Goal: Task Accomplishment & Management: Manage account settings

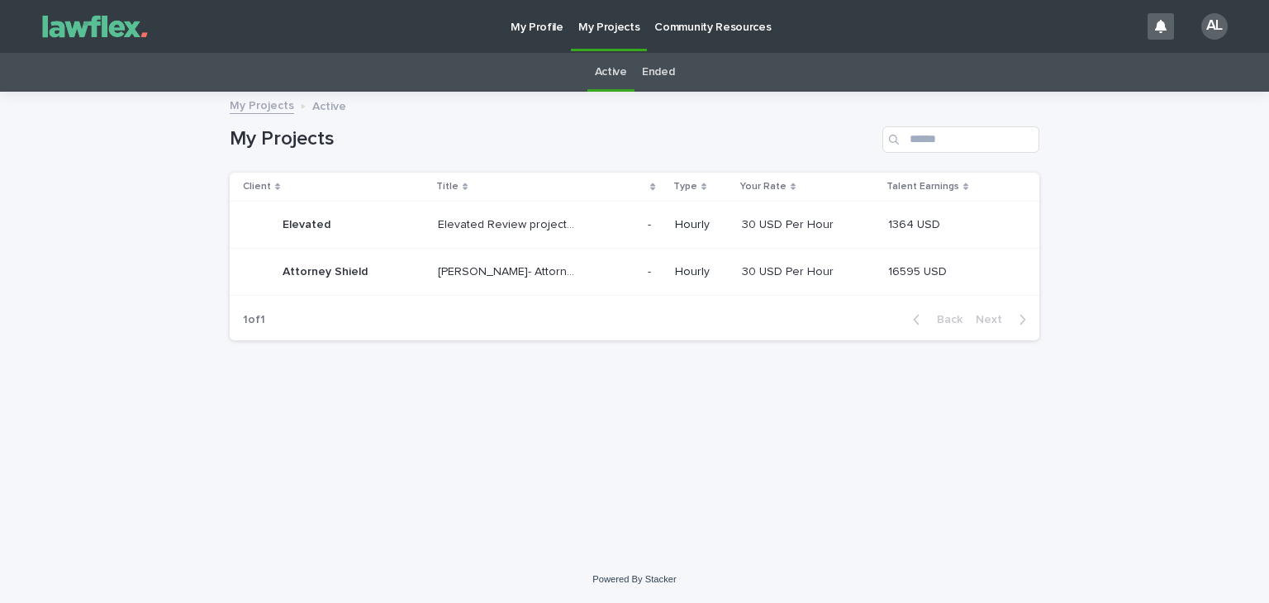
click at [303, 274] on p "Attorney Shield" at bounding box center [327, 270] width 88 height 17
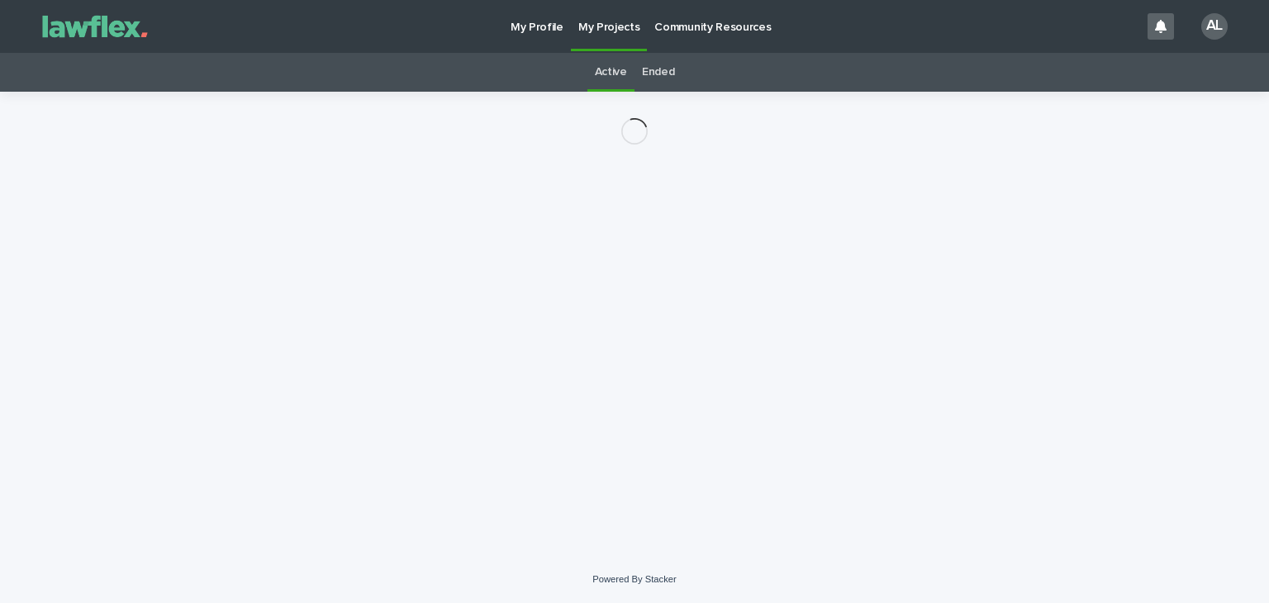
click at [303, 275] on div "Loading... Saving… Loading... Saving…" at bounding box center [634, 303] width 826 height 423
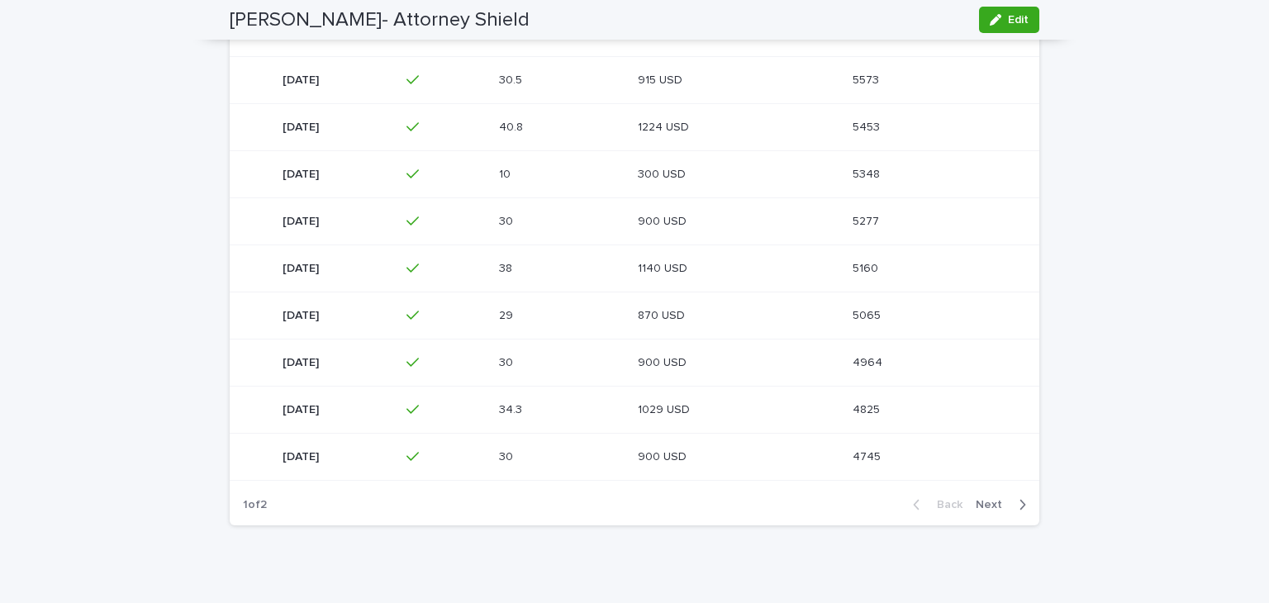
scroll to position [485, 0]
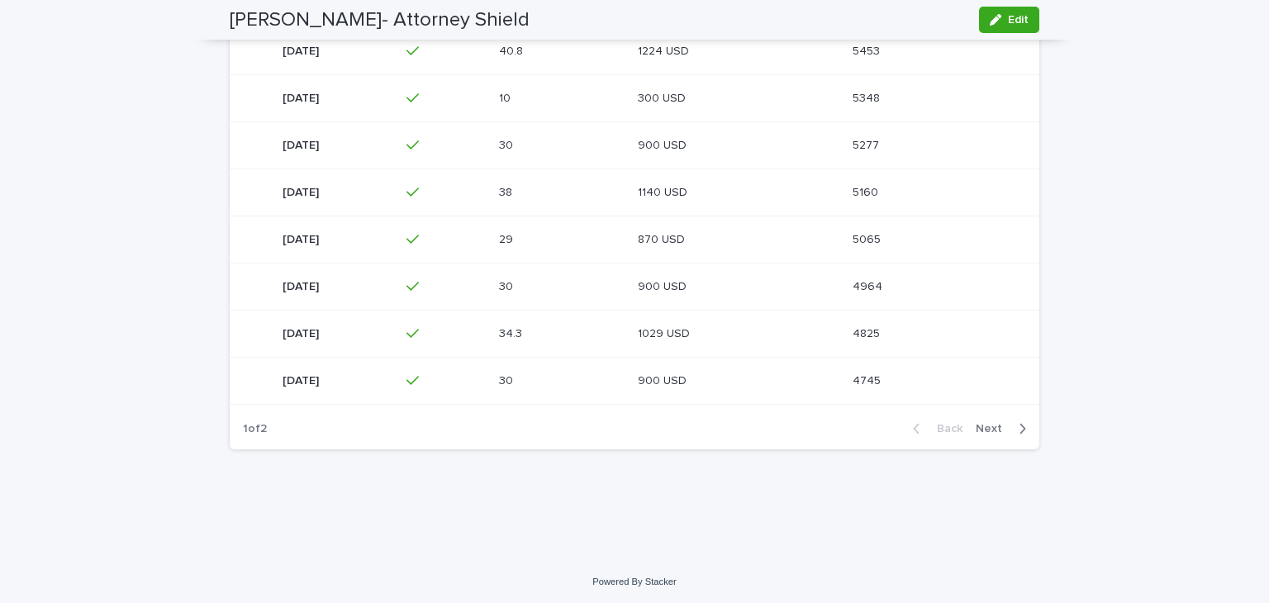
click at [982, 427] on span "Next" at bounding box center [994, 429] width 36 height 12
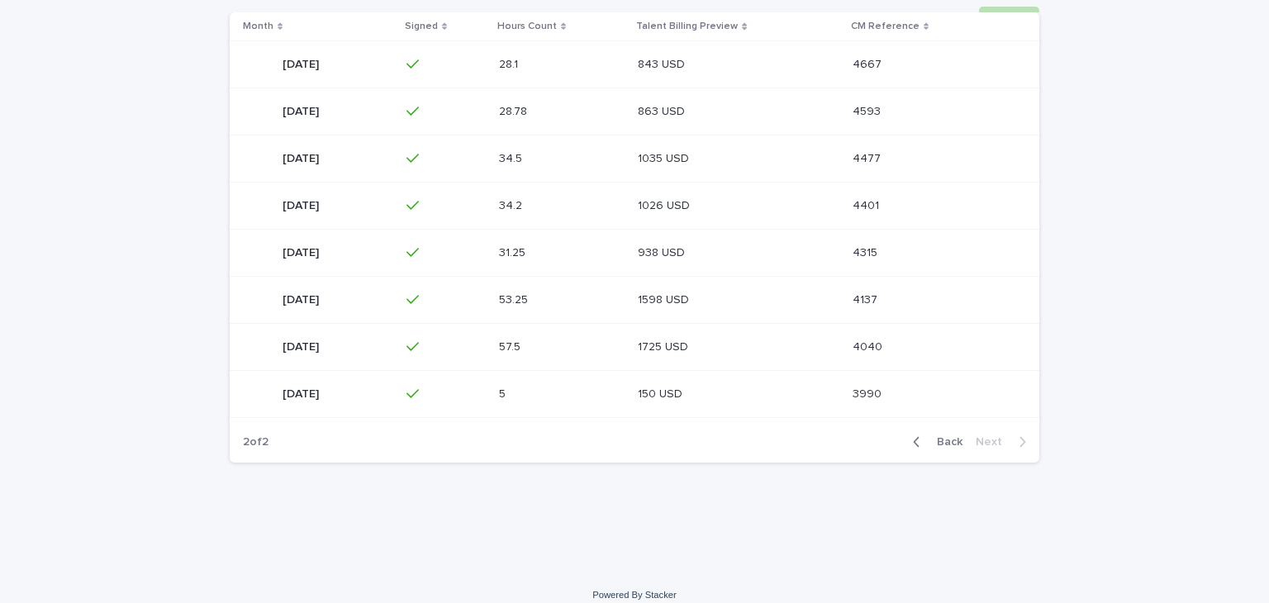
scroll to position [391, 0]
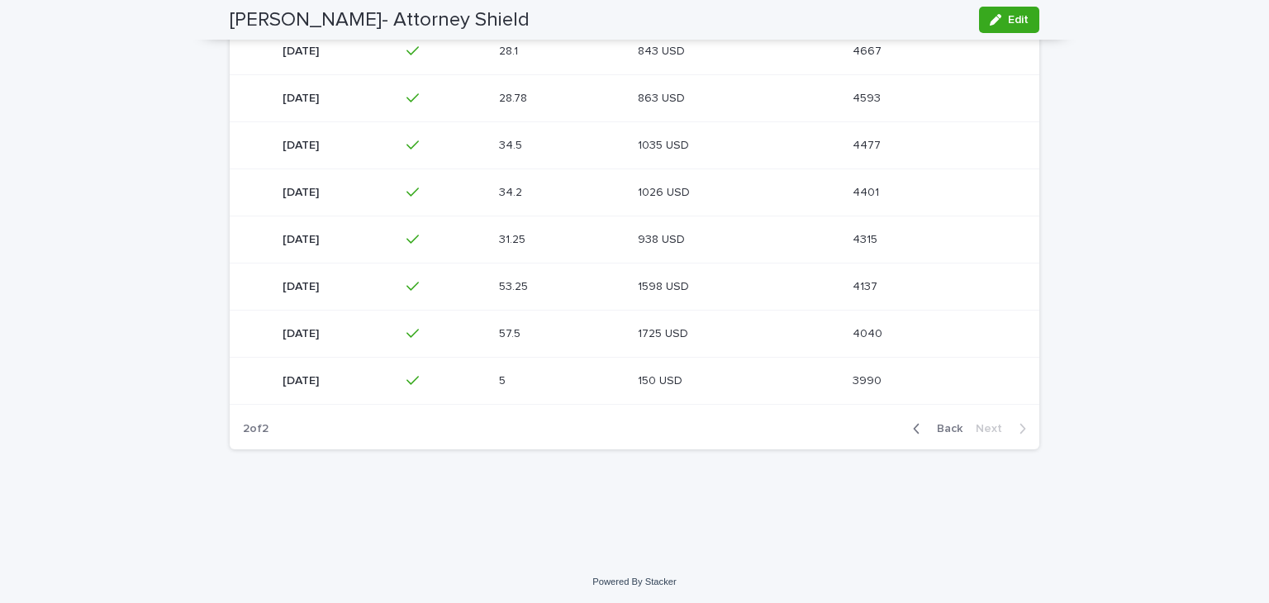
click at [943, 427] on span "Back" at bounding box center [945, 429] width 36 height 12
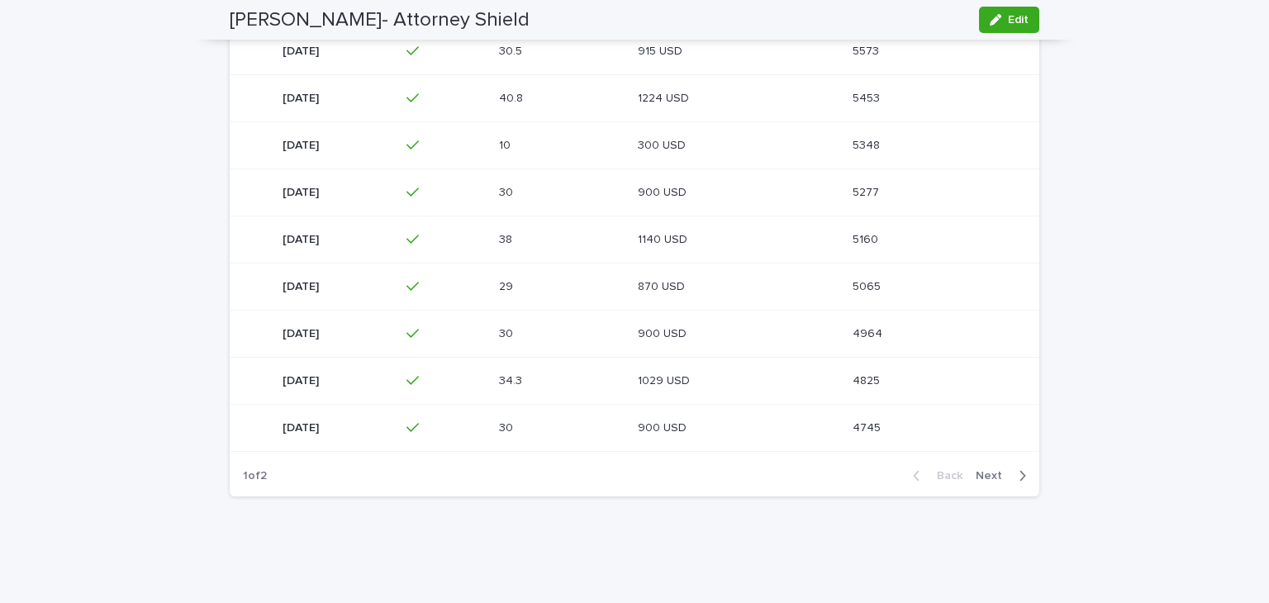
scroll to position [0, 0]
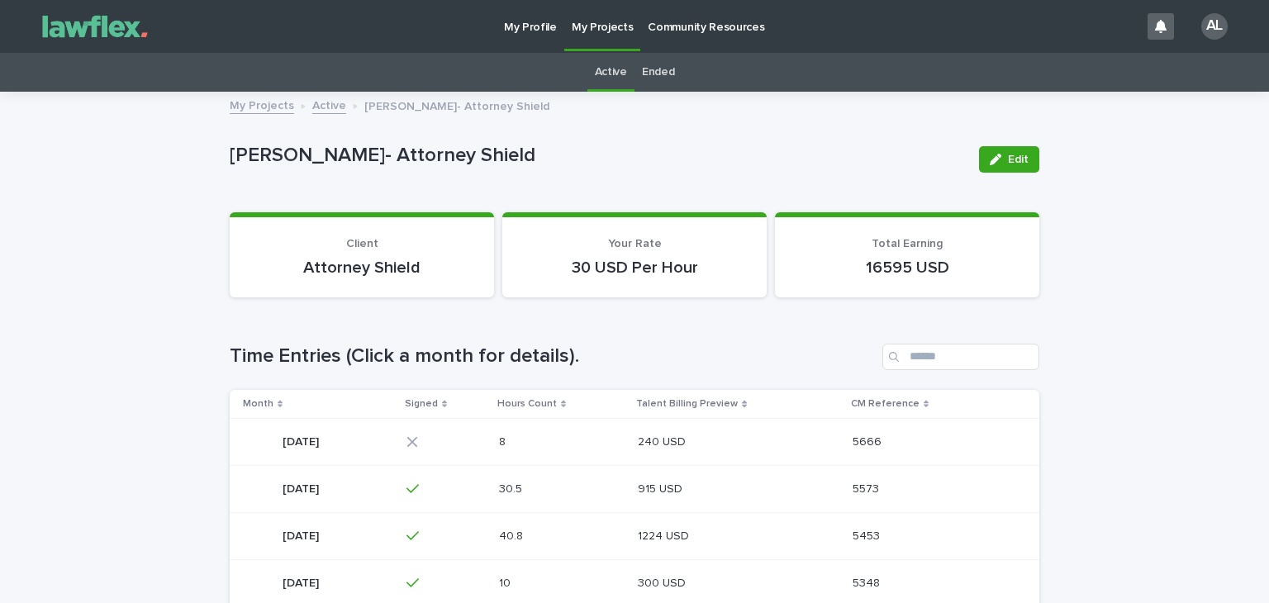
click at [322, 439] on p "[DATE]" at bounding box center [303, 440] width 40 height 17
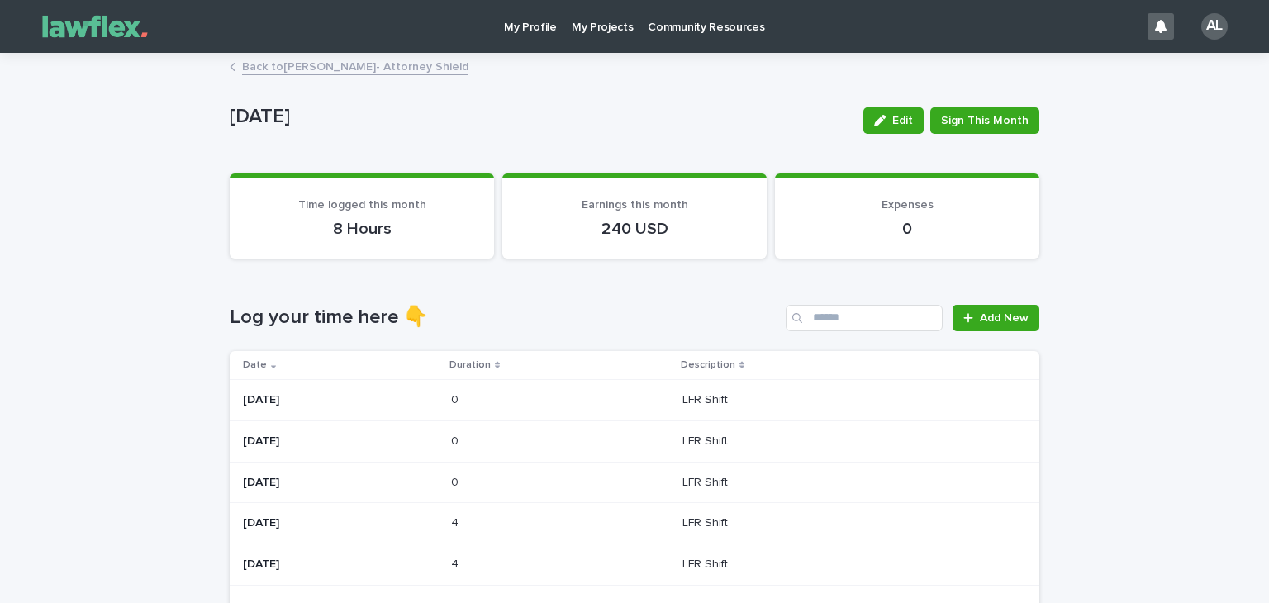
click at [278, 476] on p "[DATE]" at bounding box center [340, 483] width 195 height 14
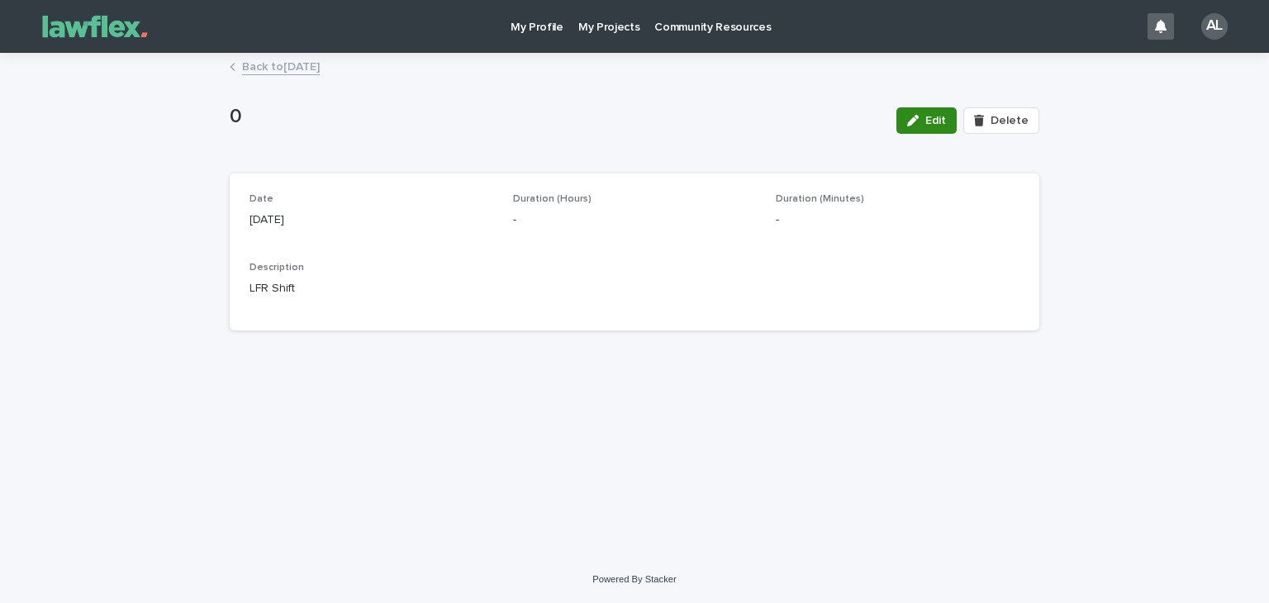
click at [930, 122] on span "Edit" at bounding box center [935, 121] width 21 height 12
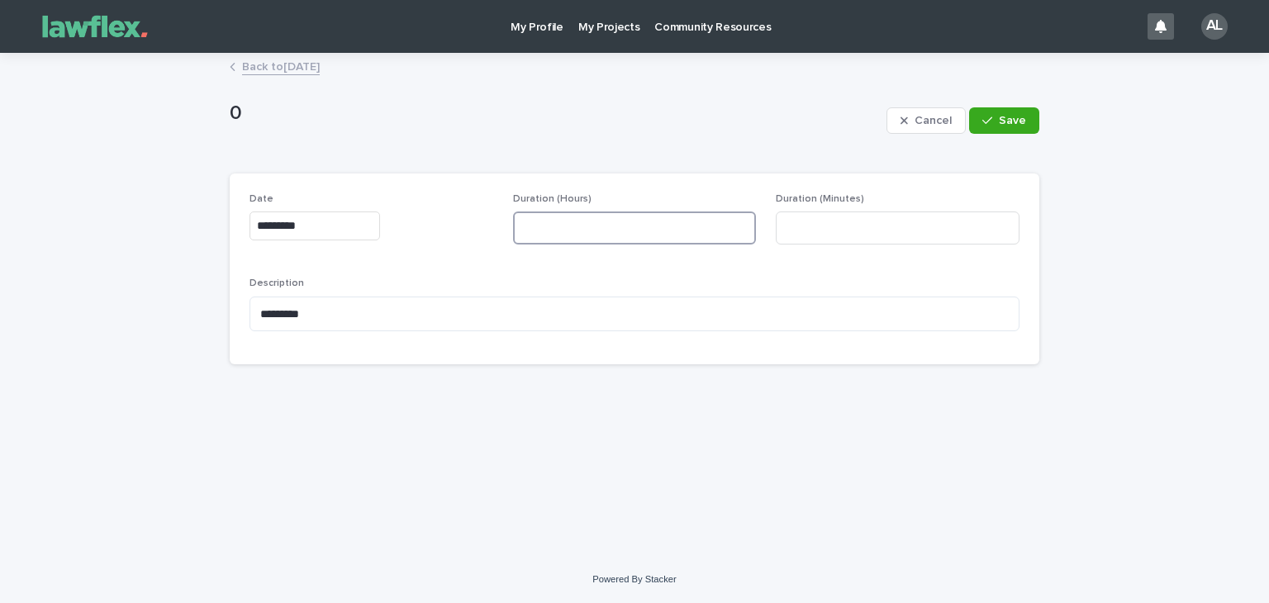
click at [591, 232] on input at bounding box center [635, 227] width 244 height 33
type input "*"
click at [909, 234] on input at bounding box center [898, 227] width 244 height 33
type input "**"
click at [996, 116] on div "button" at bounding box center [990, 121] width 17 height 12
